Goal: Register for event/course

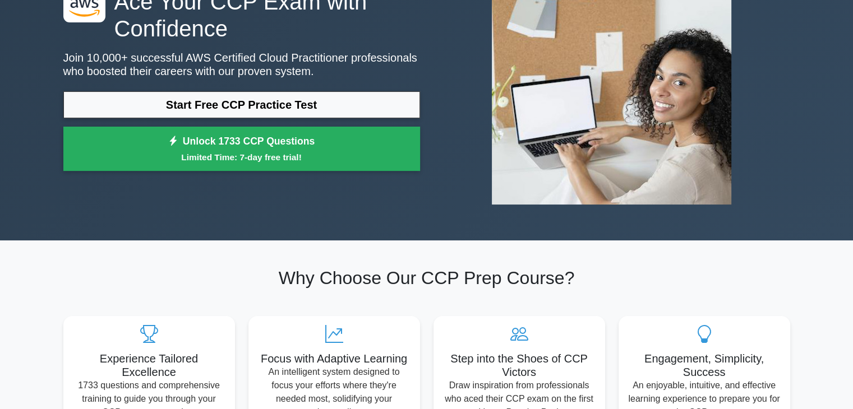
scroll to position [109, 0]
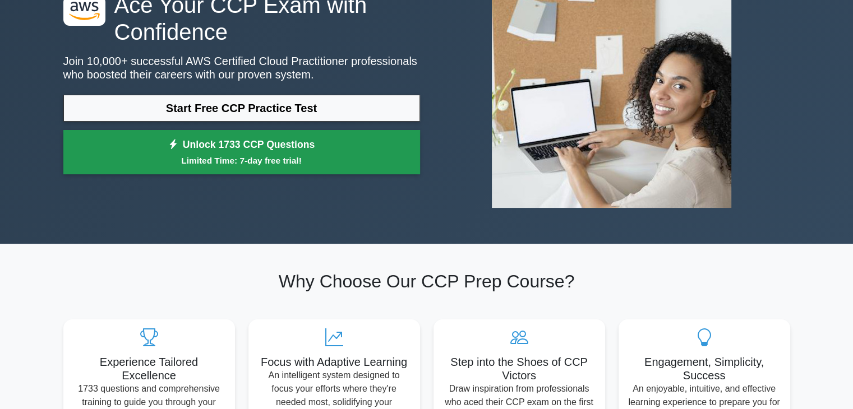
click at [277, 155] on small "Limited Time: 7-day free trial!" at bounding box center [241, 160] width 328 height 13
click at [283, 147] on link "Unlock 1733 CCP Questions Limited Time: 7-day free trial!" at bounding box center [241, 152] width 356 height 45
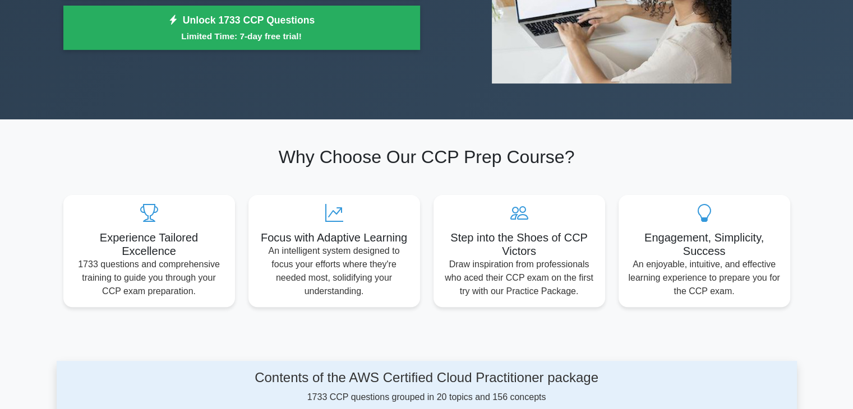
scroll to position [0, 0]
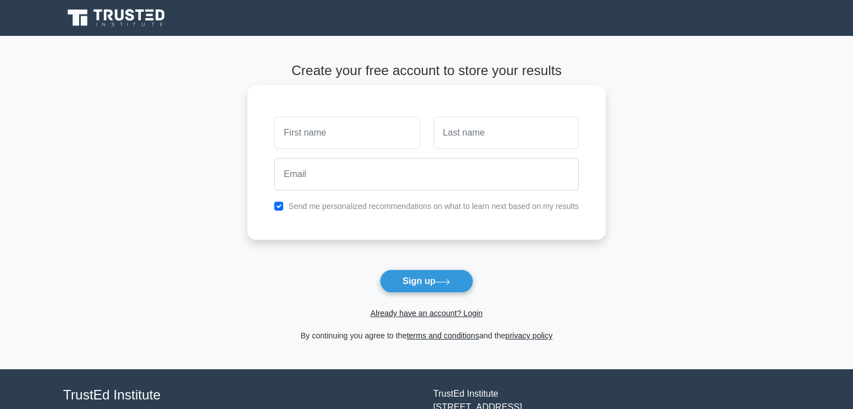
click at [309, 137] on input "text" at bounding box center [346, 133] width 145 height 33
type input "[PERSON_NAME]"
click at [464, 129] on input "text" at bounding box center [505, 133] width 145 height 33
type input "V"
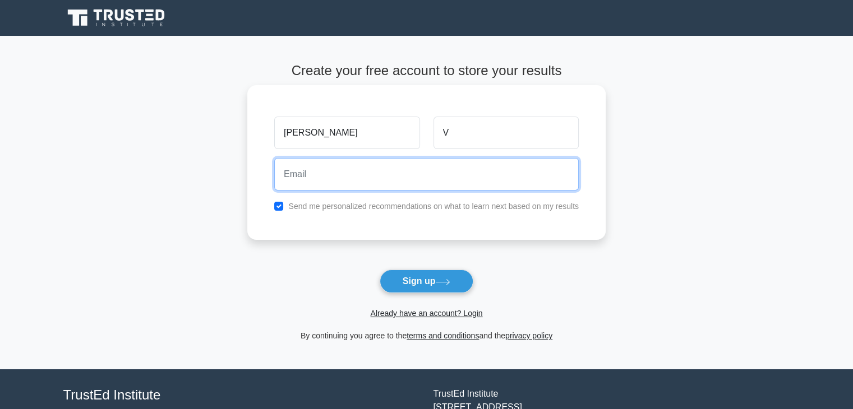
click at [413, 179] on input "email" at bounding box center [426, 174] width 304 height 33
type input "22102049@rmd.ac.in"
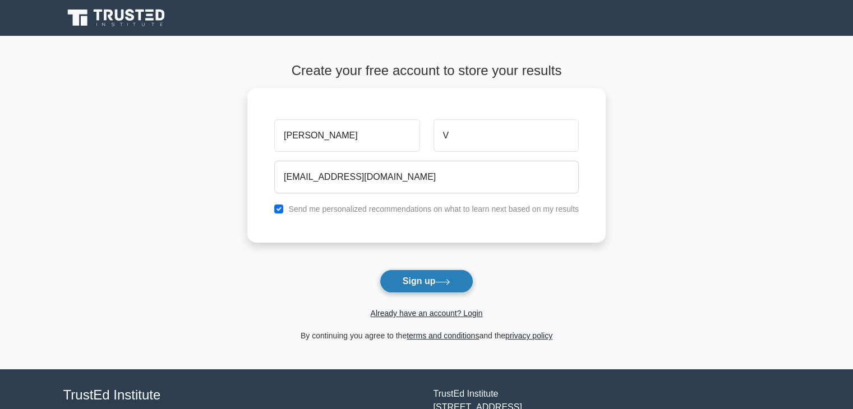
click at [440, 283] on icon at bounding box center [442, 282] width 15 height 6
